Goal: Check status: Check status

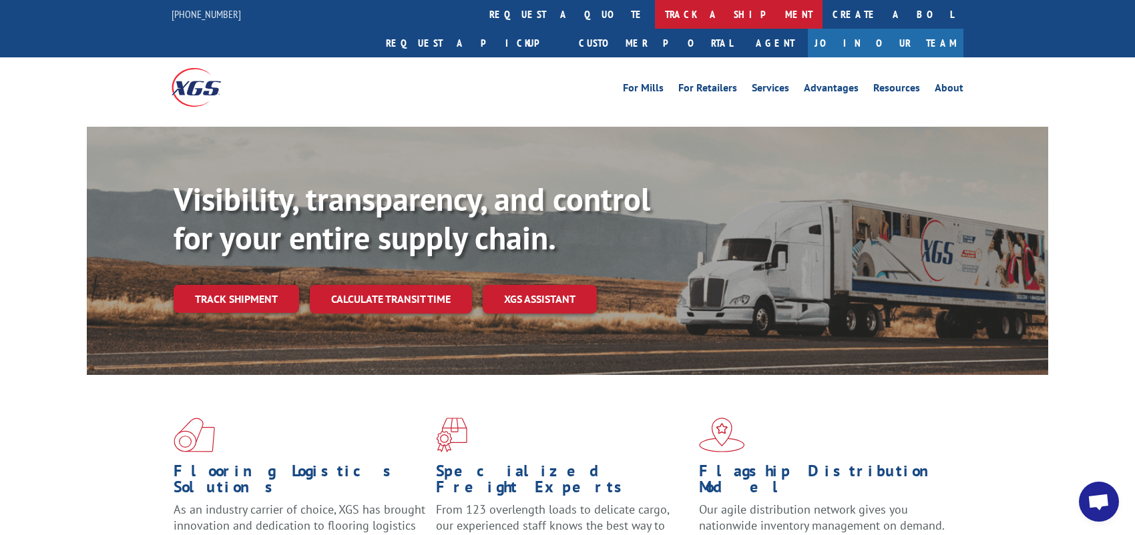
click at [655, 20] on link "track a shipment" at bounding box center [739, 14] width 168 height 29
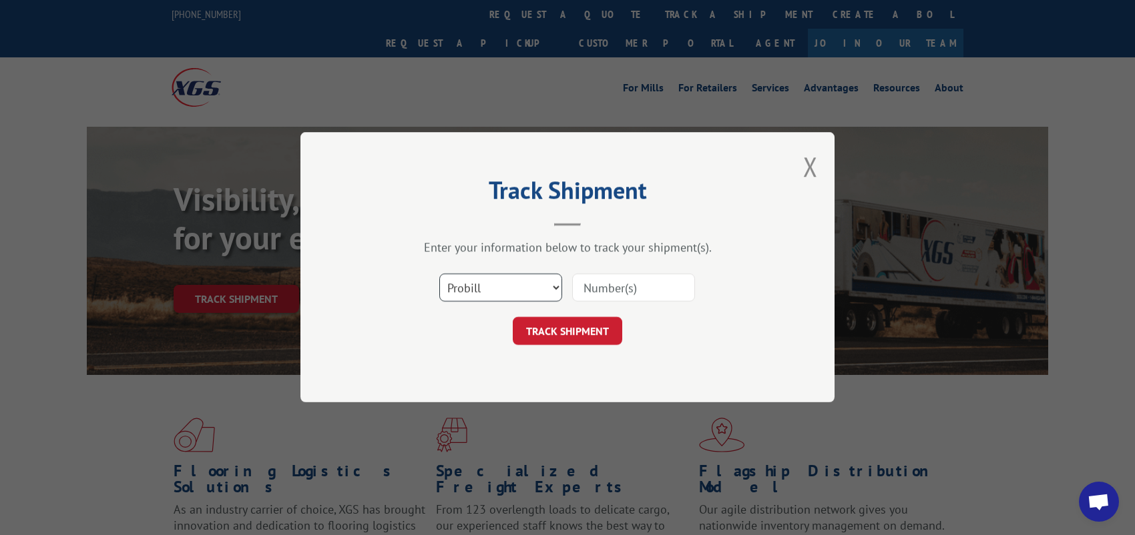
click at [546, 291] on select "Select category... Probill BOL PO" at bounding box center [500, 288] width 123 height 28
select select "bol"
click at [439, 274] on select "Select category... Probill BOL PO" at bounding box center [500, 288] width 123 height 28
paste input "5286565"
type input "5286565"
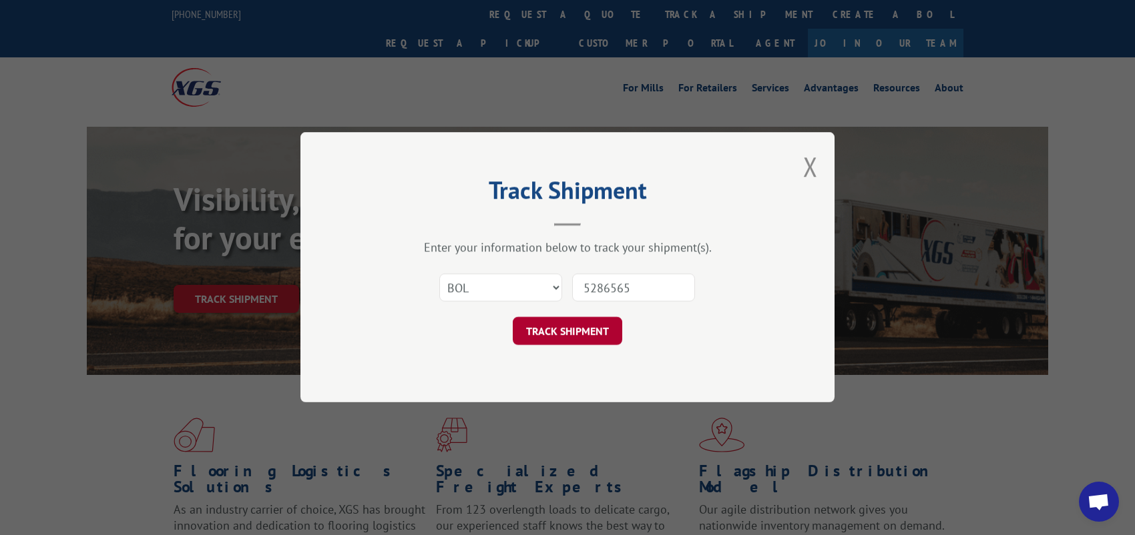
click at [588, 329] on button "TRACK SHIPMENT" at bounding box center [567, 332] width 109 height 28
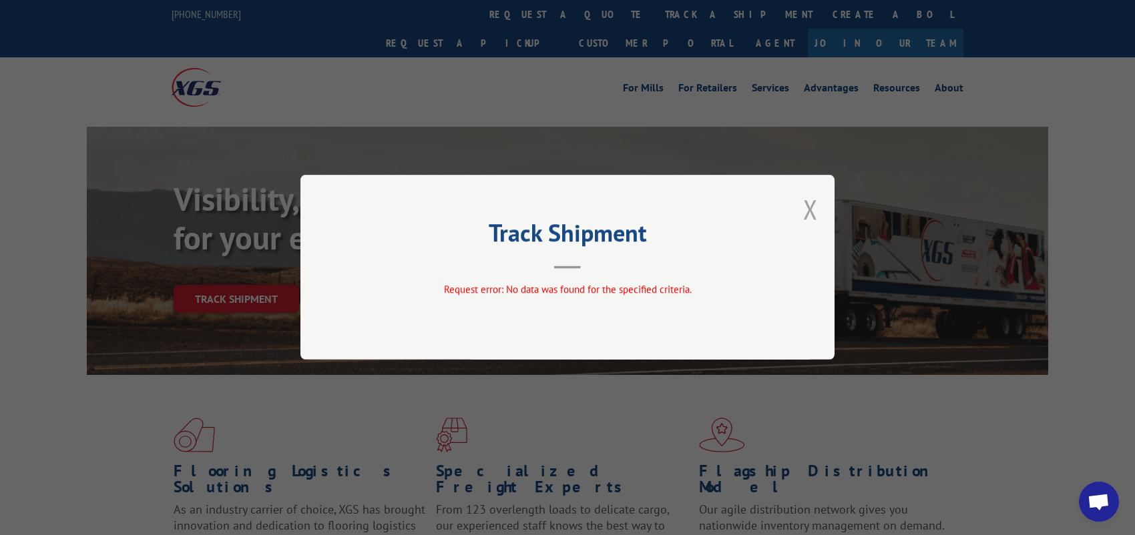
click at [807, 208] on button "Close modal" at bounding box center [810, 209] width 15 height 35
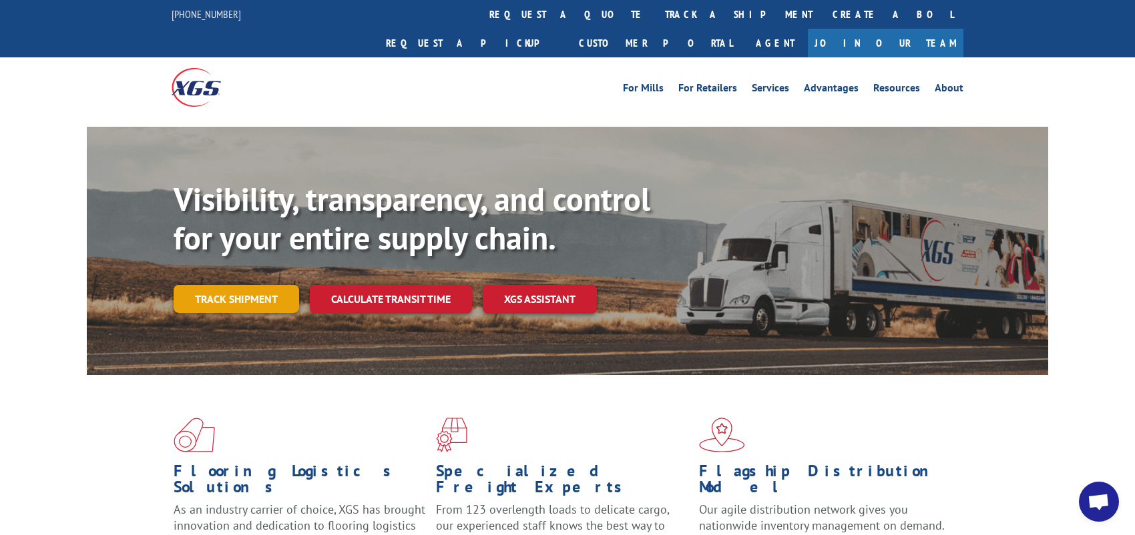
click at [208, 285] on link "Track shipment" at bounding box center [236, 299] width 125 height 28
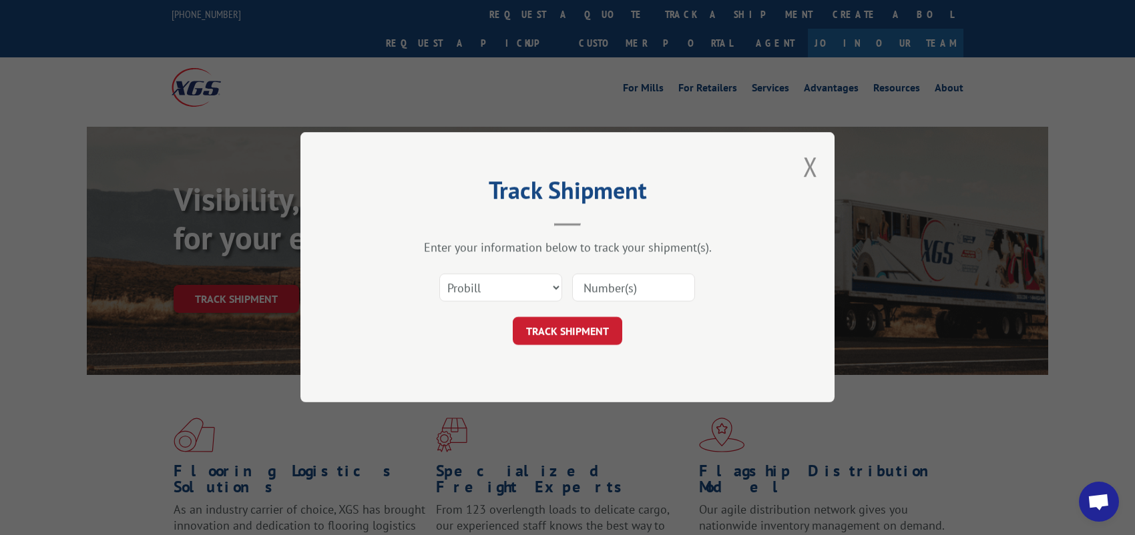
paste input "5286565"
type input "5286565"
click at [581, 326] on button "TRACK SHIPMENT" at bounding box center [567, 332] width 109 height 28
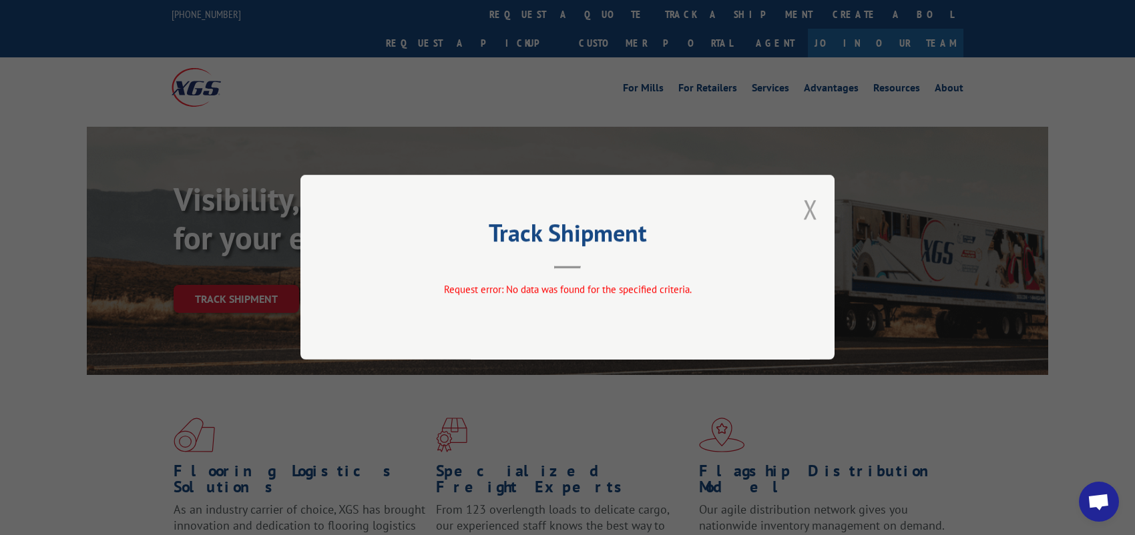
click at [812, 205] on button "Close modal" at bounding box center [810, 209] width 15 height 35
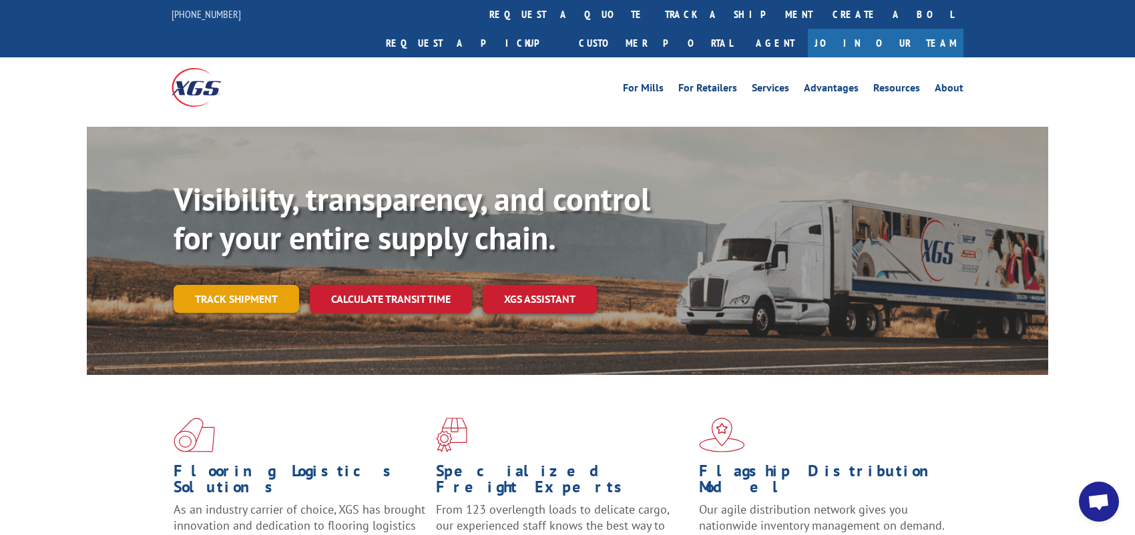
click at [208, 285] on link "Track shipment" at bounding box center [236, 299] width 125 height 28
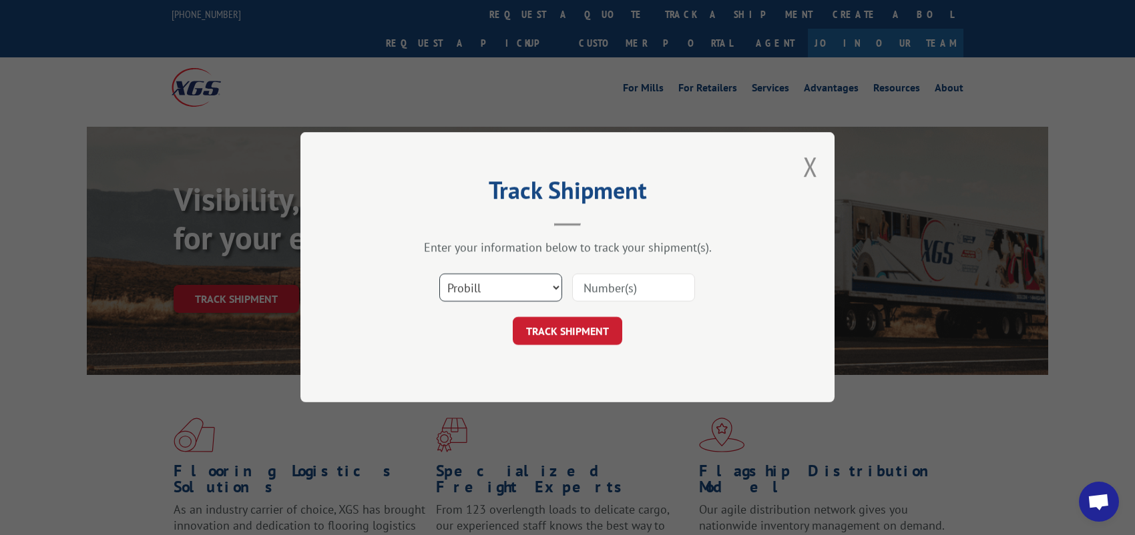
click at [497, 292] on select "Select category... Probill BOL PO" at bounding box center [500, 288] width 123 height 28
select select "bol"
click at [439, 274] on select "Select category... Probill BOL PO" at bounding box center [500, 288] width 123 height 28
paste input "5286565"
type input "5286565"
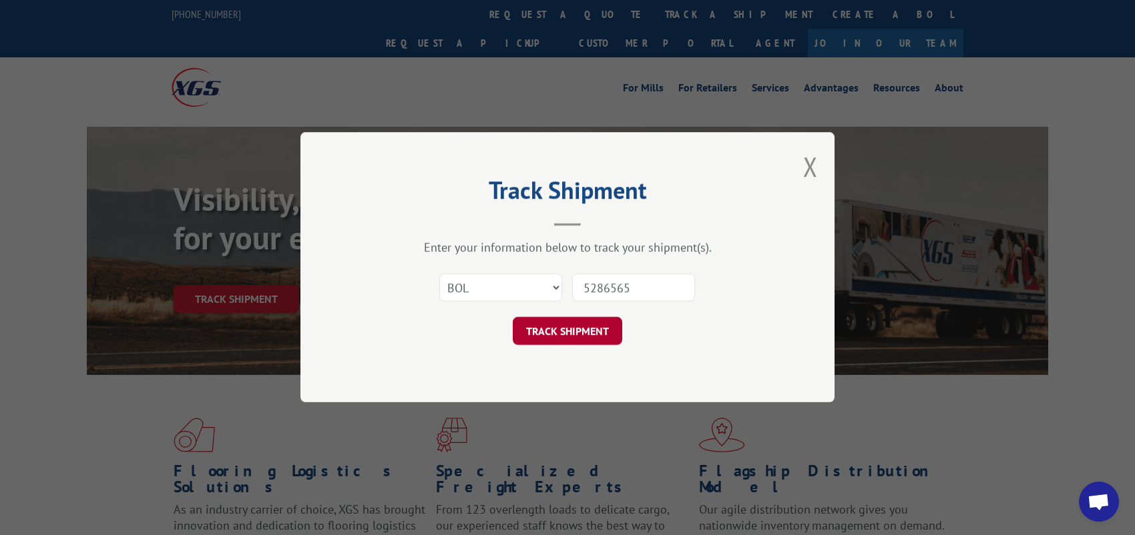
click at [556, 324] on button "TRACK SHIPMENT" at bounding box center [567, 332] width 109 height 28
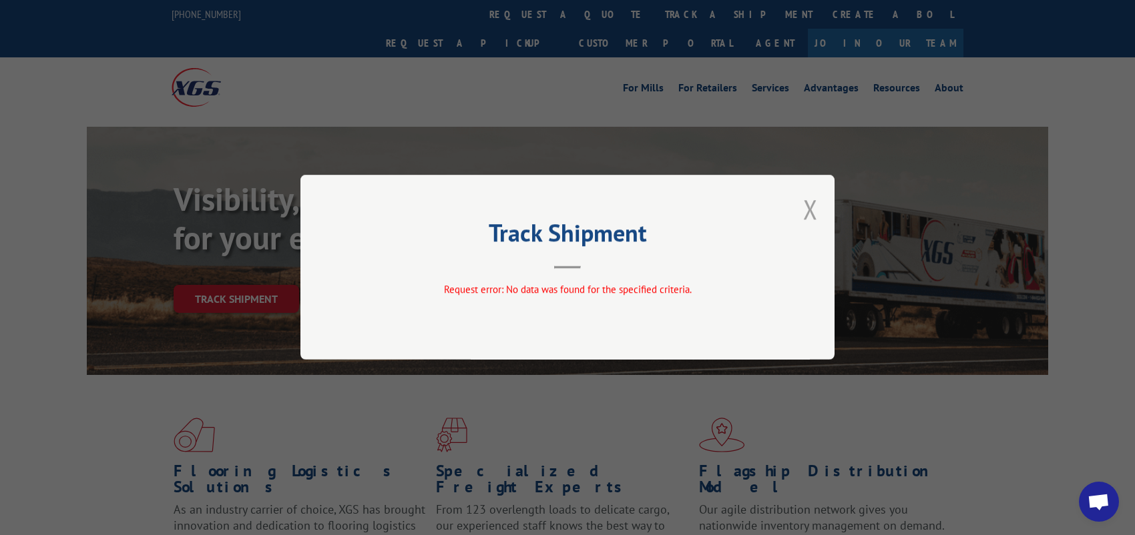
click at [809, 211] on button "Close modal" at bounding box center [810, 209] width 15 height 35
